Goal: Information Seeking & Learning: Check status

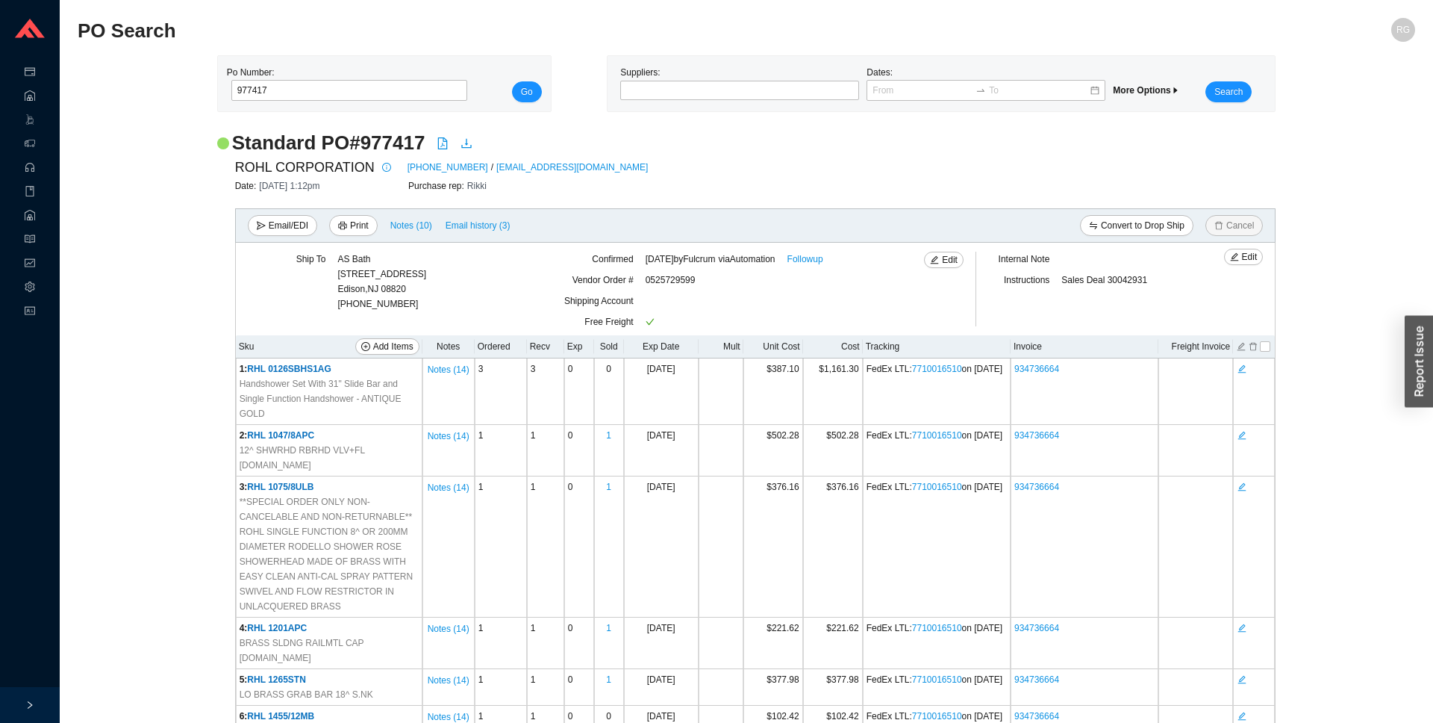
click at [399, 37] on h2 "PO Search" at bounding box center [579, 31] width 1003 height 26
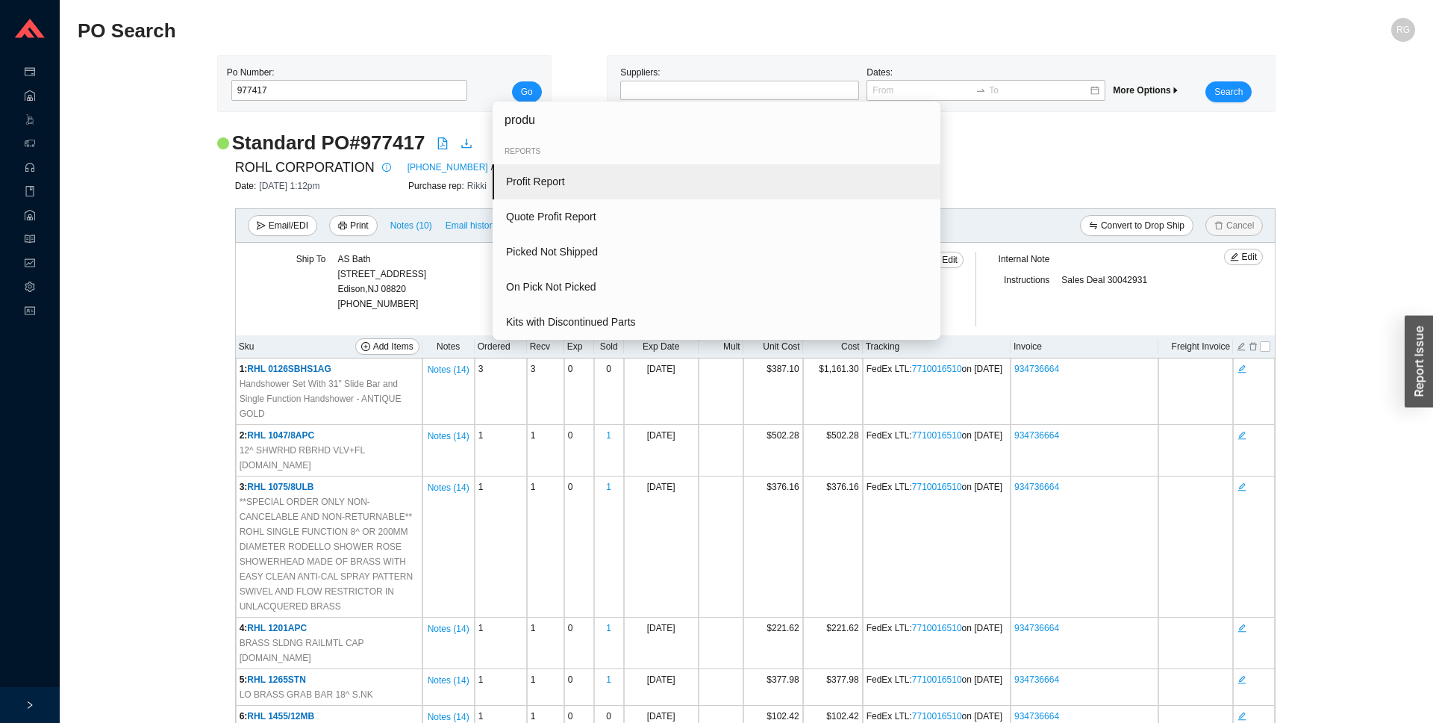
type input "produc"
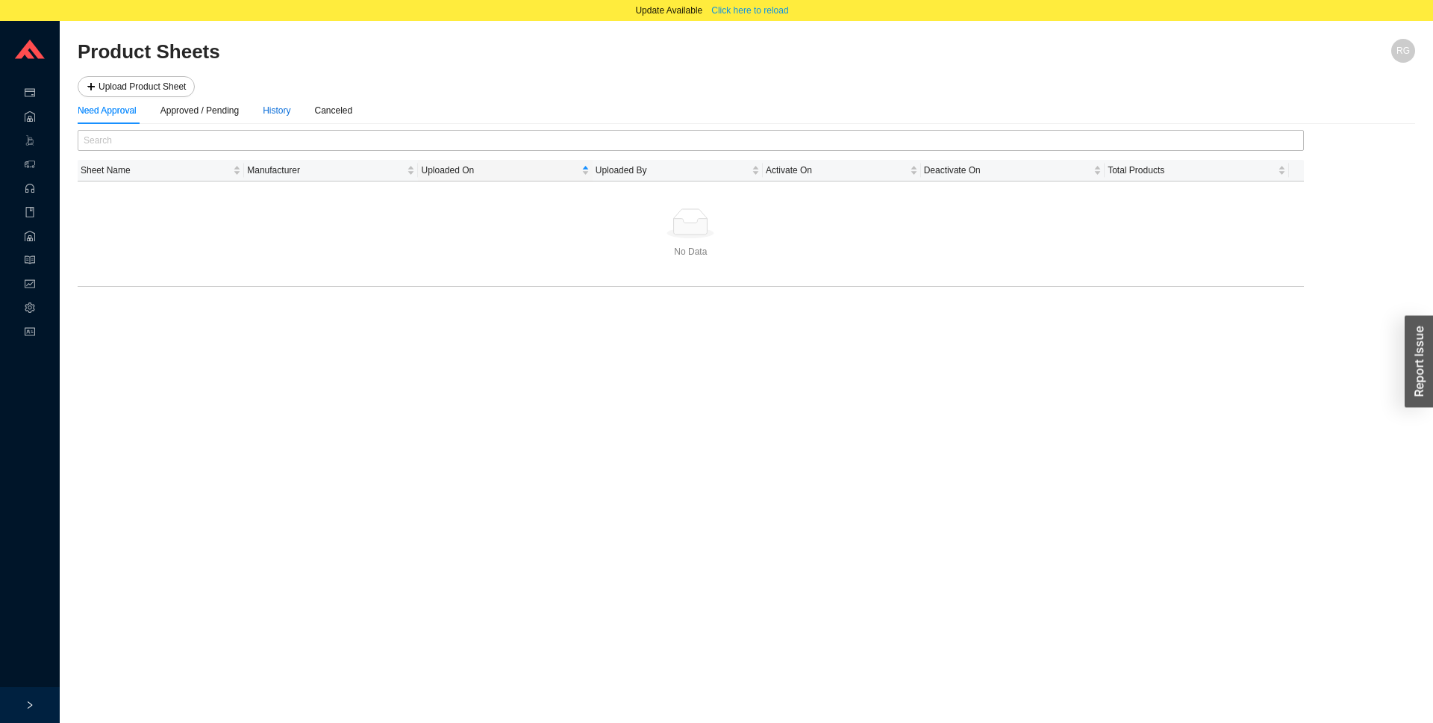
click at [277, 112] on div "History" at bounding box center [277, 110] width 28 height 15
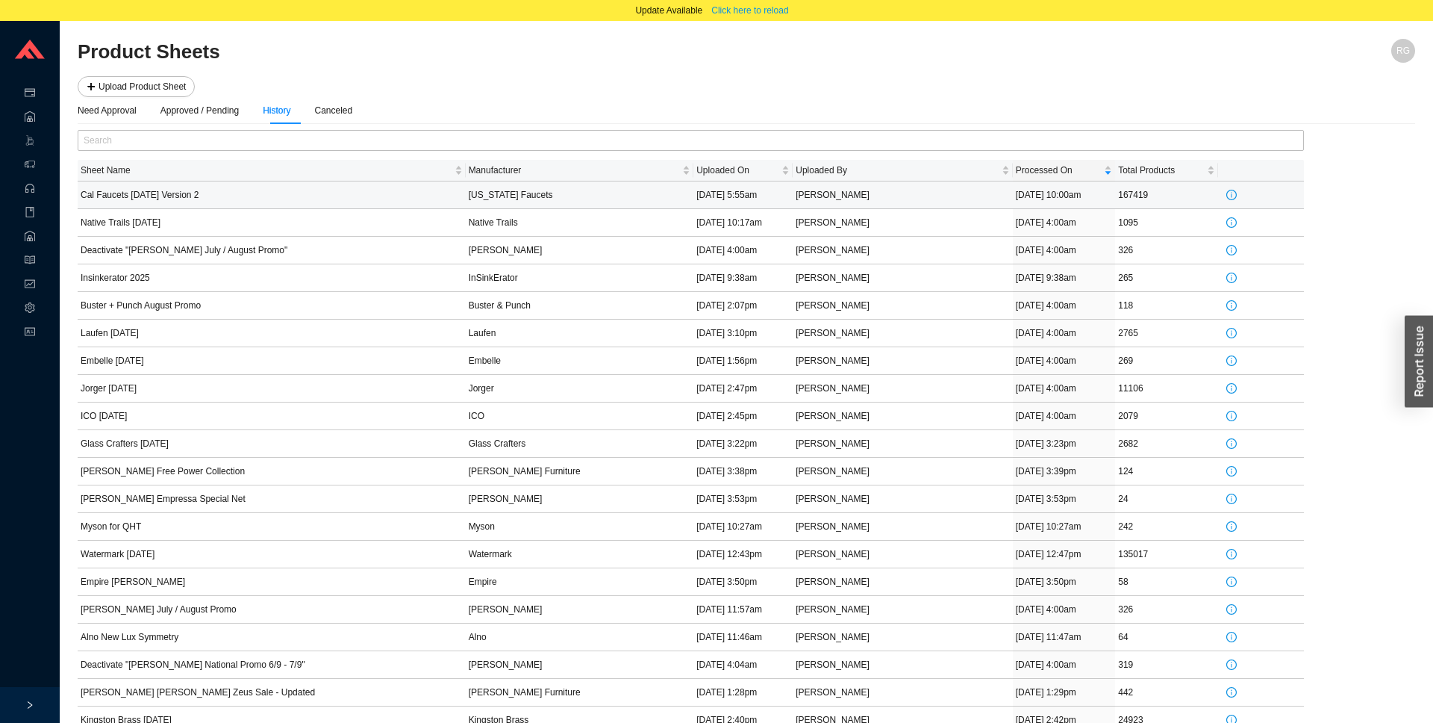
click at [1034, 202] on td "[DATE] 10:00am" at bounding box center [1064, 195] width 103 height 28
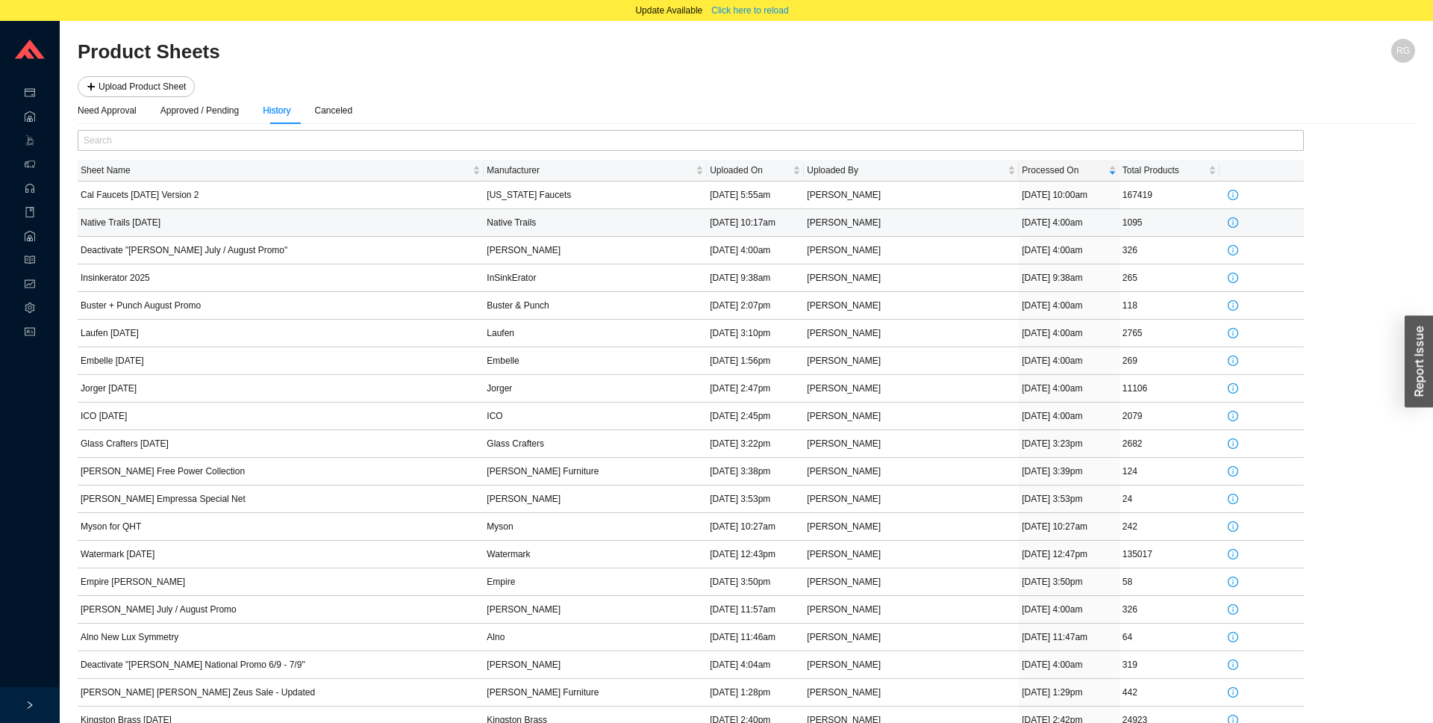
click at [1029, 224] on td "[DATE] 4:00am" at bounding box center [1069, 223] width 101 height 28
click at [769, 197] on td "[DATE] 5:55am" at bounding box center [755, 195] width 97 height 28
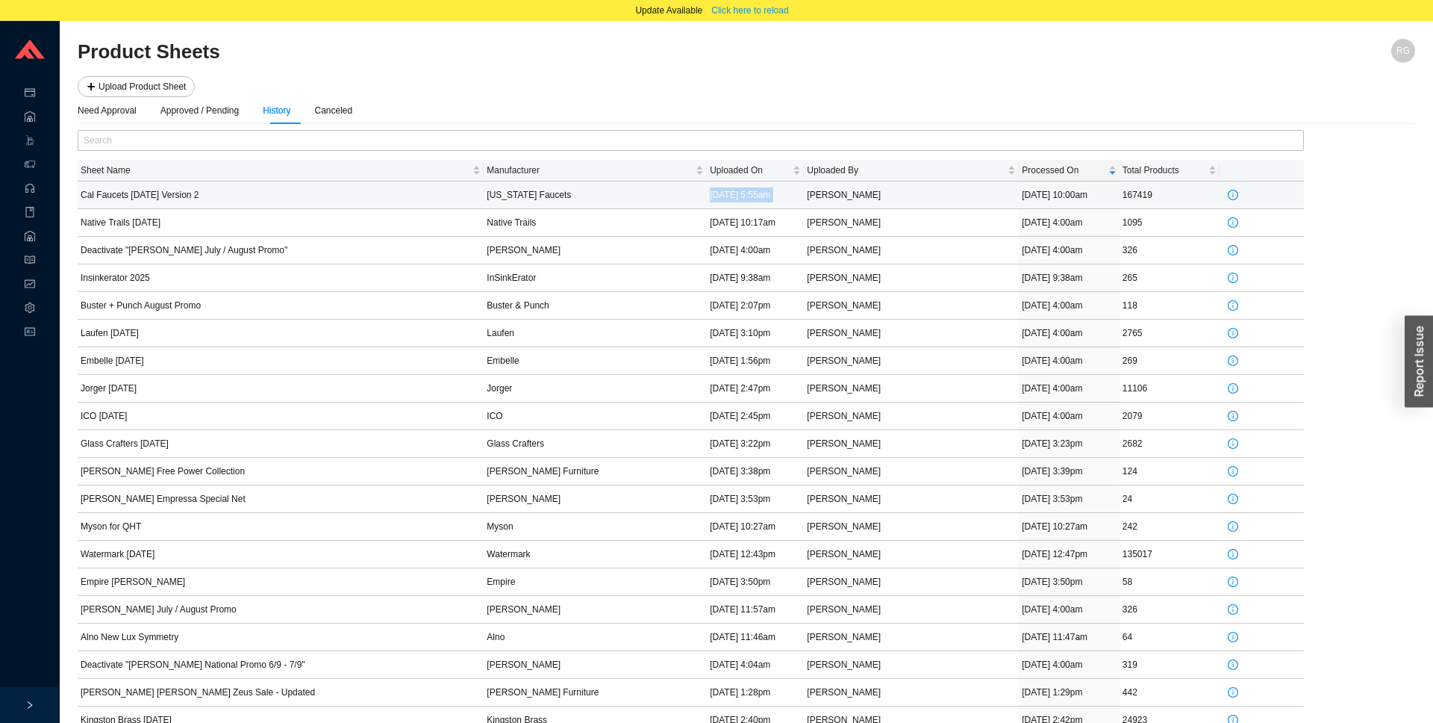
click at [769, 197] on td "[DATE] 5:55am" at bounding box center [755, 195] width 97 height 28
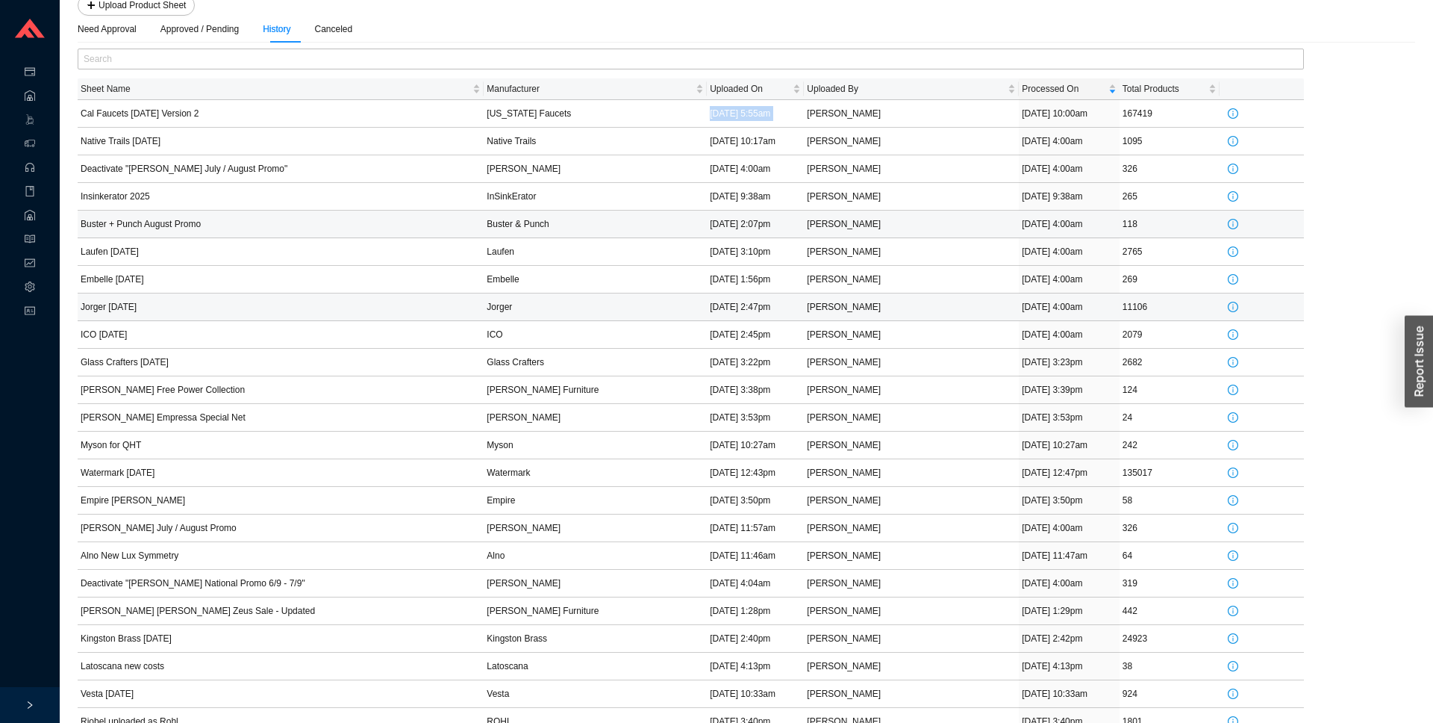
scroll to position [79, 0]
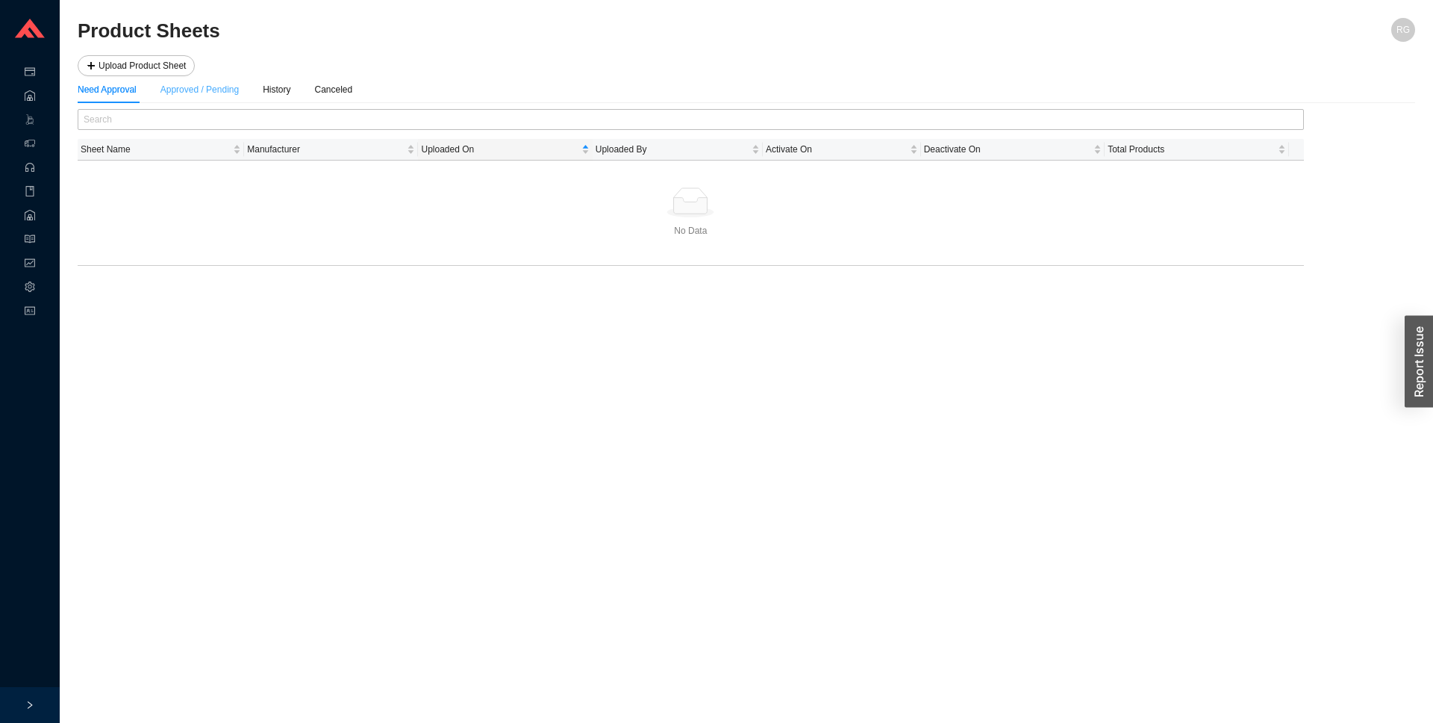
click at [216, 102] on div "Approved / Pending" at bounding box center [199, 89] width 78 height 27
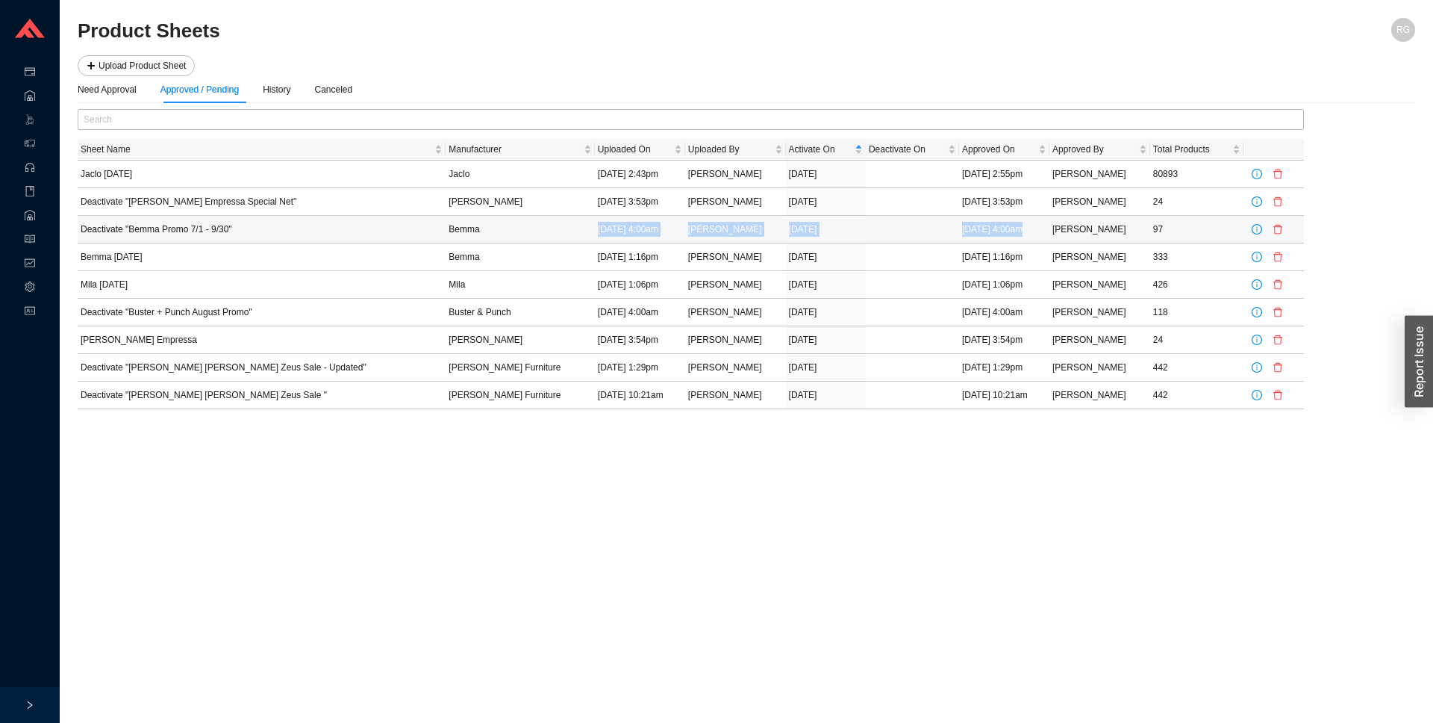
drag, startPoint x: 974, startPoint y: 234, endPoint x: 506, endPoint y: 227, distance: 468.0
click at [506, 227] on tr "Deactivate "Bemma Promo 7/1 - 9/30" Bemma [DATE] 4:00am [PERSON_NAME] [DATE] [D…" at bounding box center [691, 230] width 1226 height 28
click at [342, 91] on div "Canceled" at bounding box center [334, 89] width 38 height 15
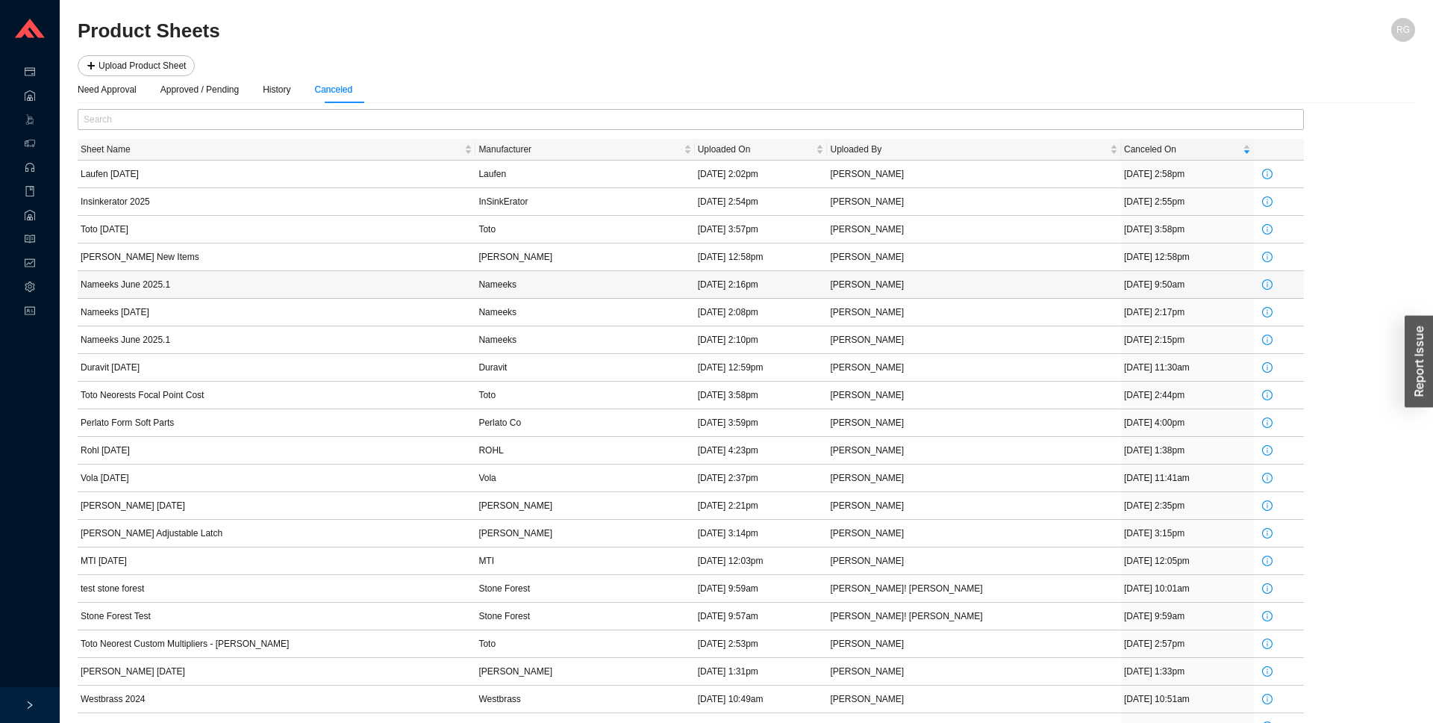
click at [1121, 289] on td "5/30/25 9:50am" at bounding box center [1187, 285] width 133 height 28
click at [285, 93] on div "History" at bounding box center [277, 89] width 28 height 15
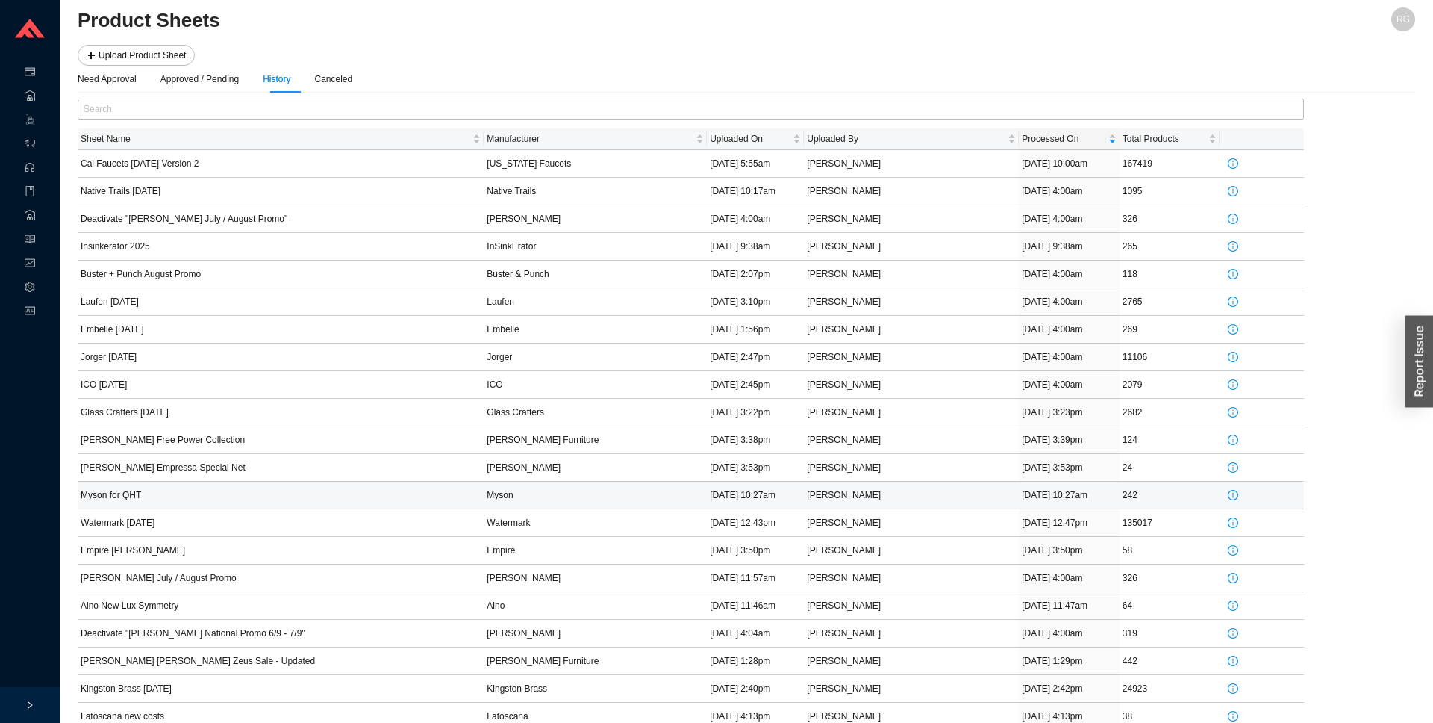
scroll to position [15, 0]
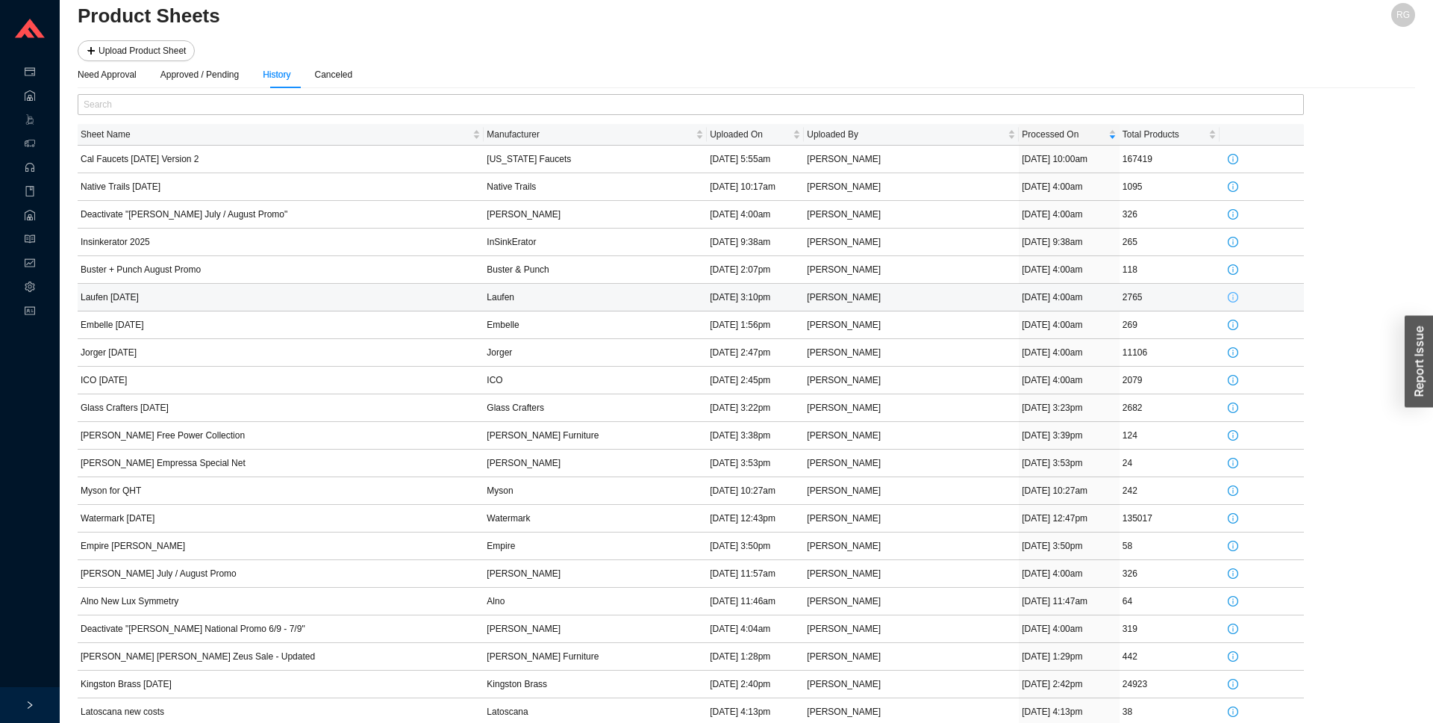
click at [1228, 298] on icon "info-circle" at bounding box center [1233, 297] width 10 height 10
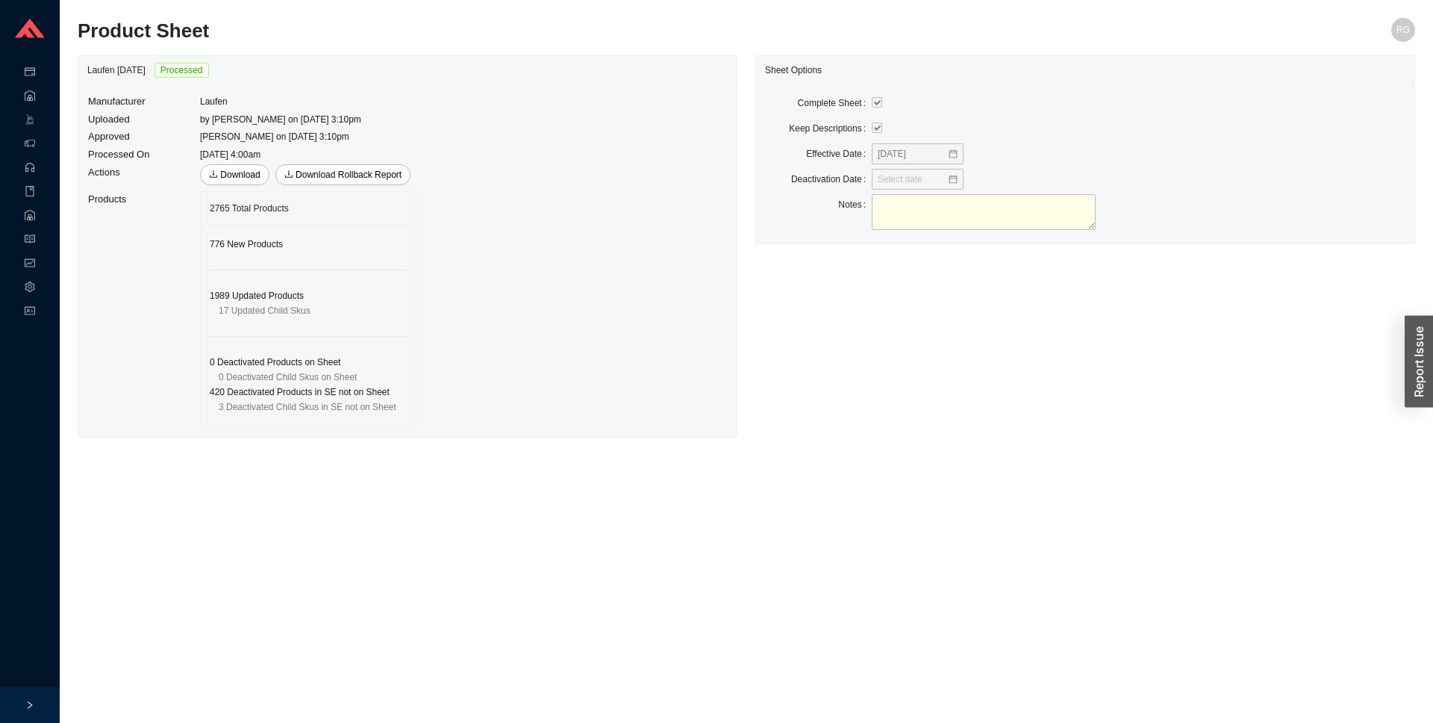
click at [352, 125] on td "by Tziporah Jakobovits on 7/24/25 3:10pm" at bounding box center [308, 119] width 218 height 18
drag, startPoint x: 352, startPoint y: 125, endPoint x: 340, endPoint y: 138, distance: 18.0
click at [352, 125] on td "by Tziporah Jakobovits on 7/24/25 3:10pm" at bounding box center [308, 119] width 218 height 18
click at [338, 142] on td "Tziporah Jakobovits on 7/24/25 3:10pm" at bounding box center [308, 137] width 218 height 18
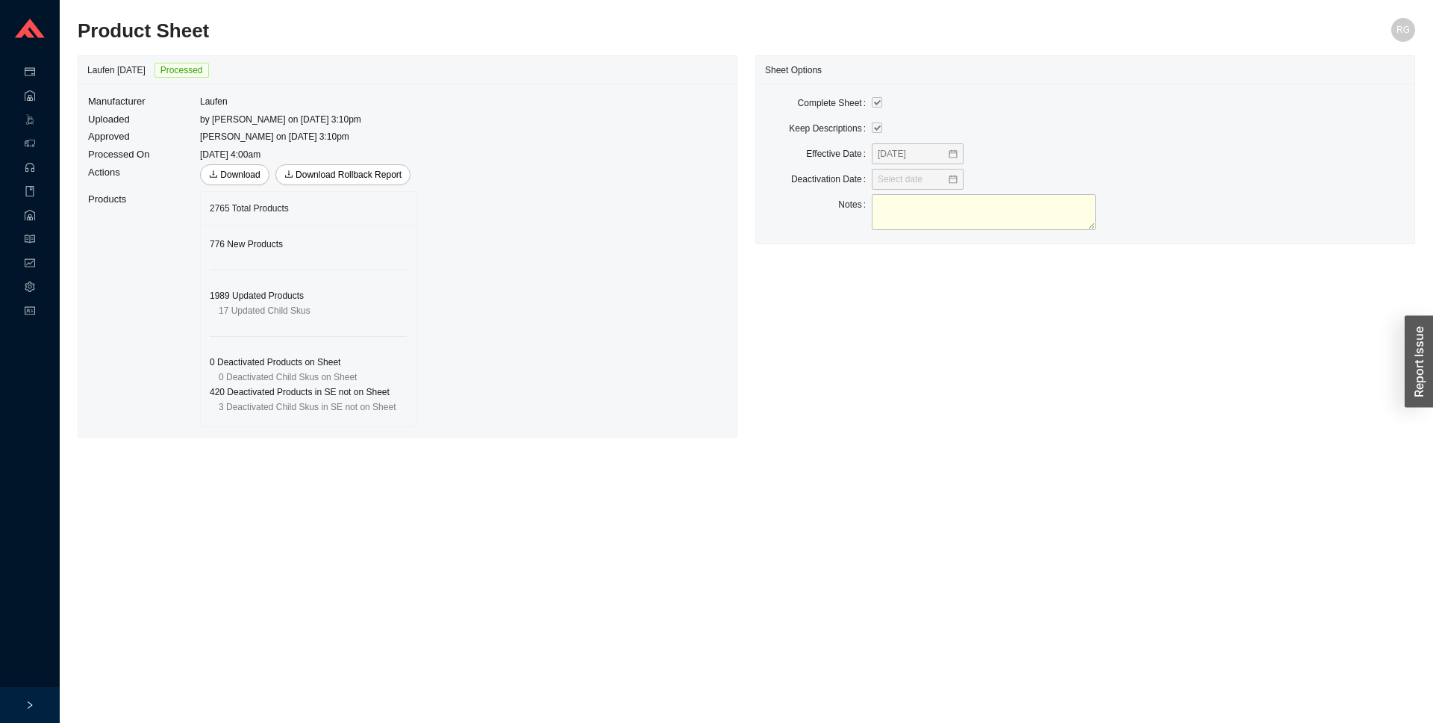
click at [408, 140] on td "Tziporah Jakobovits on 7/24/25 3:10pm" at bounding box center [308, 137] width 218 height 18
click at [433, 122] on div "Manufacturer Laufen Uploaded by Tziporah Jakobovits on 7/24/25 3:10pm Approved …" at bounding box center [407, 260] width 658 height 353
